Goal: Find specific page/section: Find specific page/section

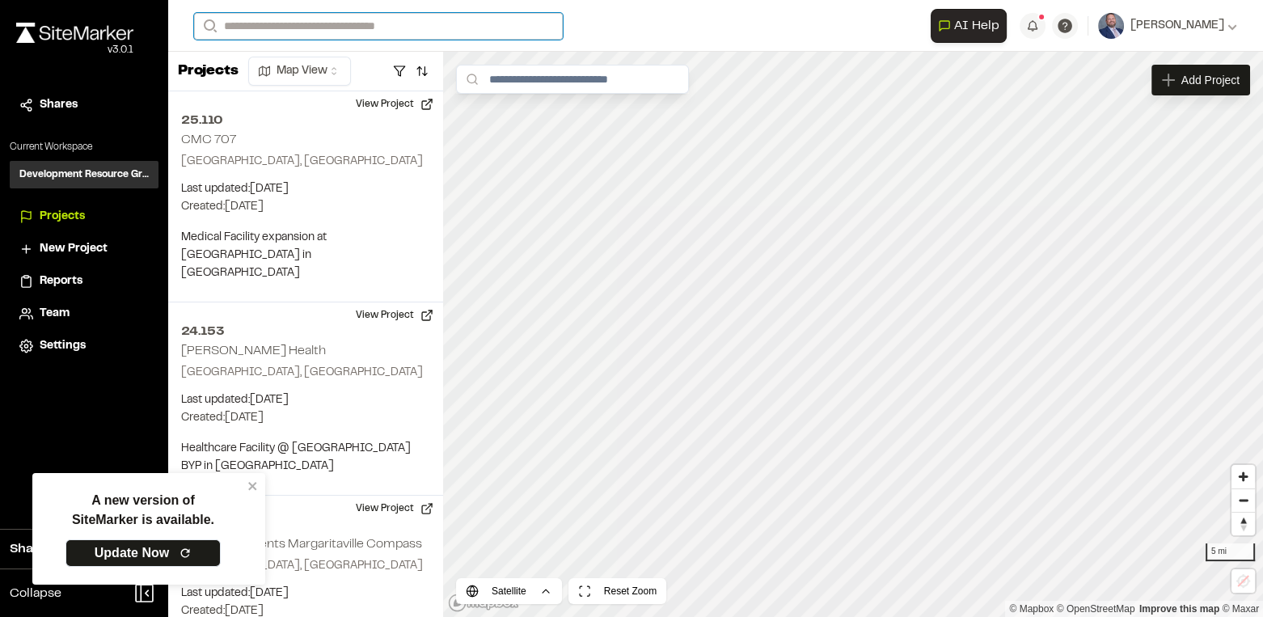
click at [319, 23] on input "Search" at bounding box center [378, 26] width 369 height 27
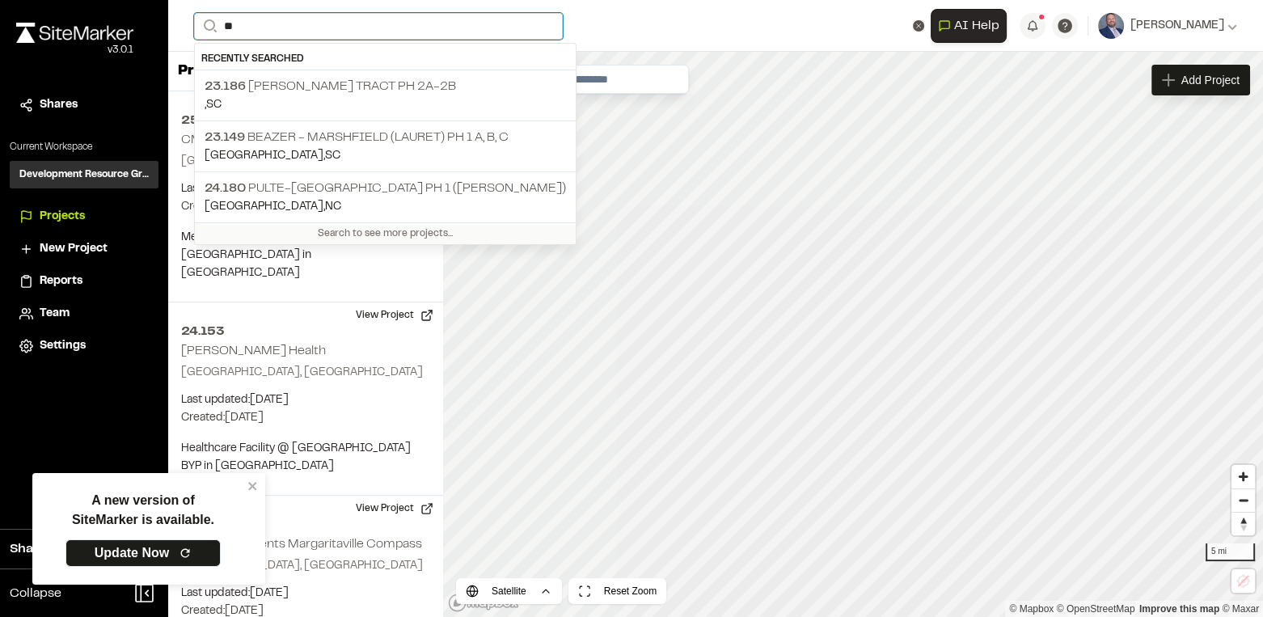
type input "*"
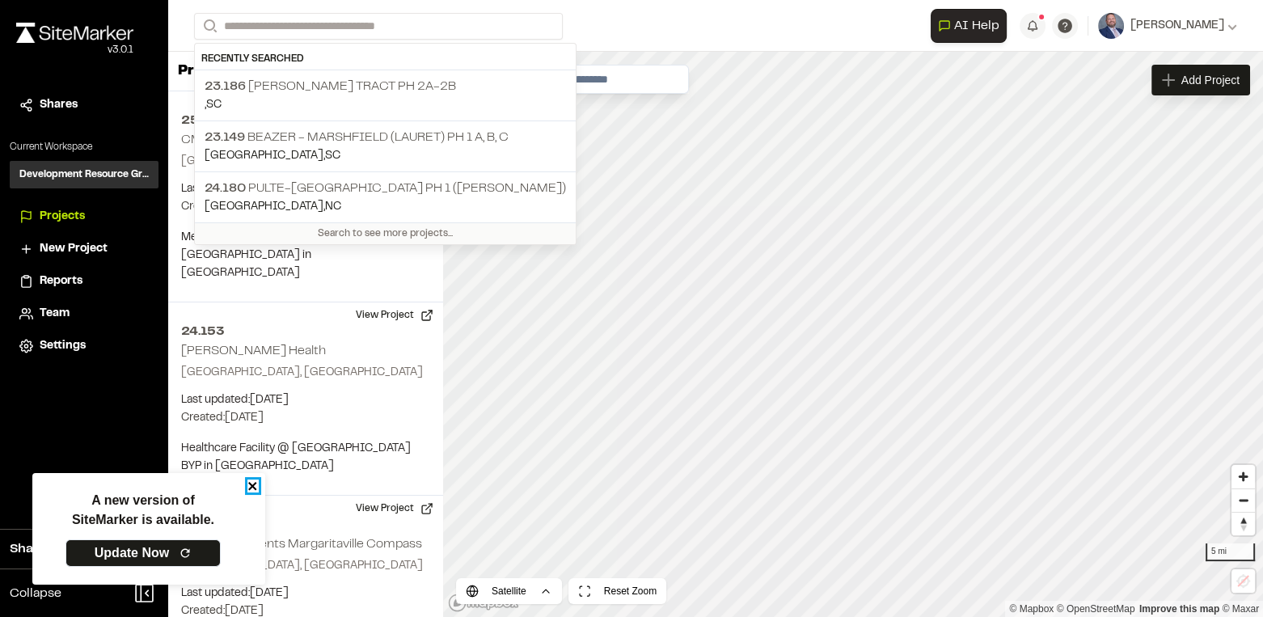
click at [252, 488] on icon "close" at bounding box center [252, 485] width 11 height 13
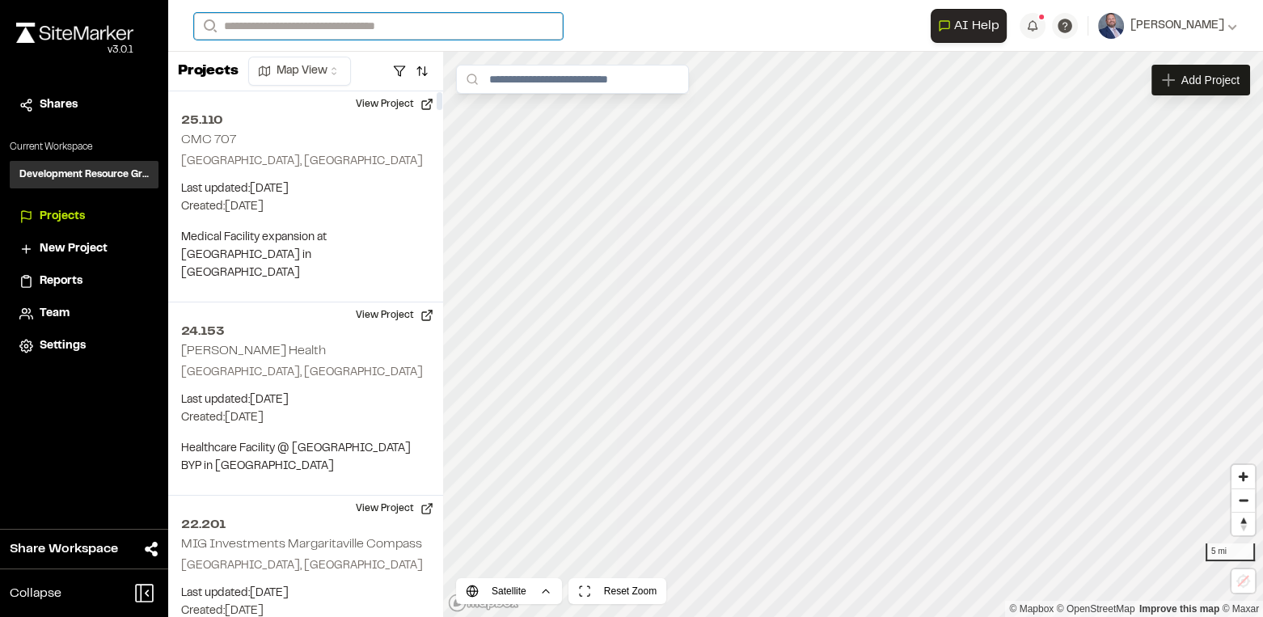
click at [260, 27] on input "Search" at bounding box center [378, 26] width 369 height 27
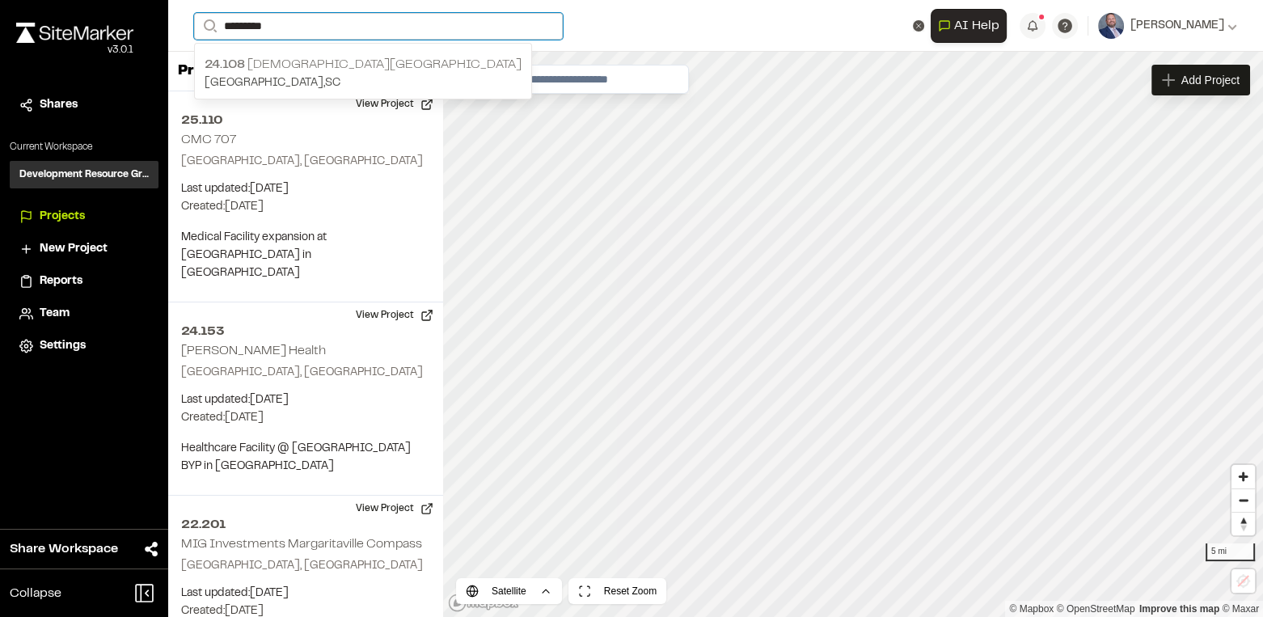
type input "*********"
click at [274, 65] on p "24.108 [DEMOGRAPHIC_DATA][GEOGRAPHIC_DATA]" at bounding box center [363, 64] width 317 height 19
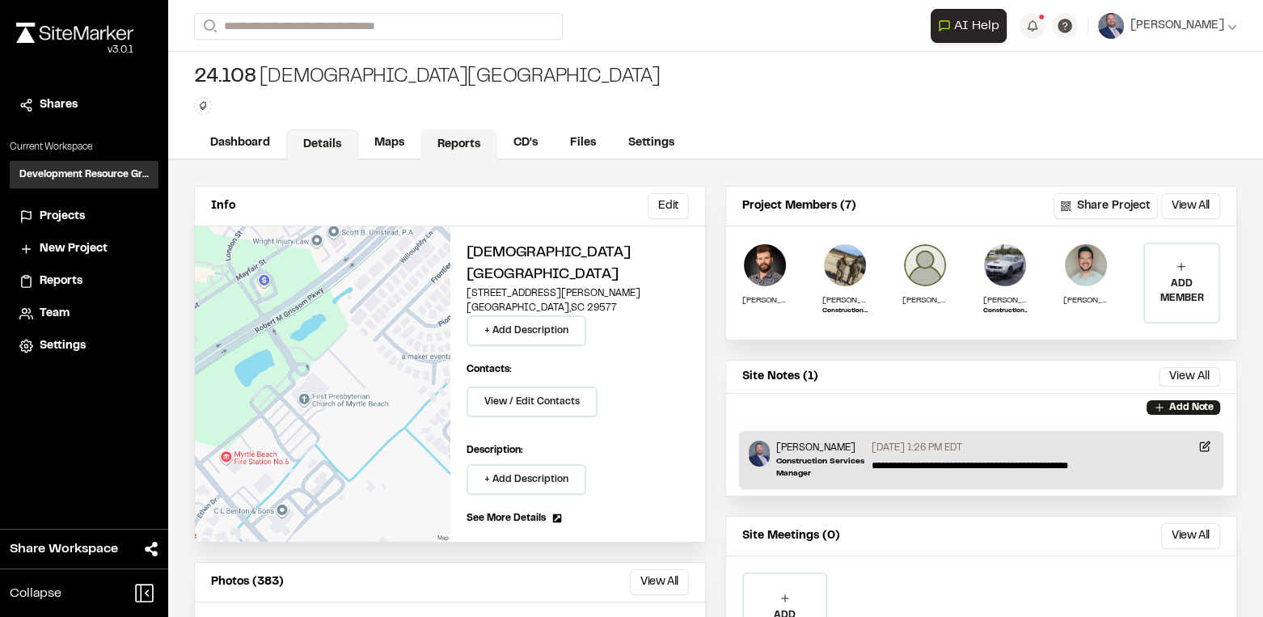
click at [445, 144] on link "Reports" at bounding box center [458, 144] width 77 height 31
